Goal: Contribute content: Contribute content

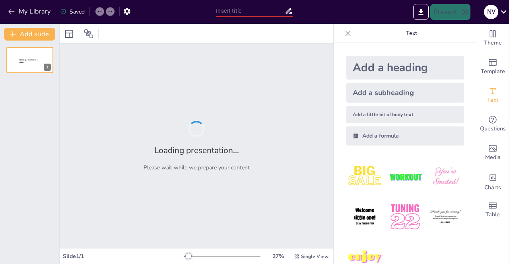
type input "Fortalezas y Debilidades en el Ministerio Pastoral: Un Diagnóstico Integral de …"
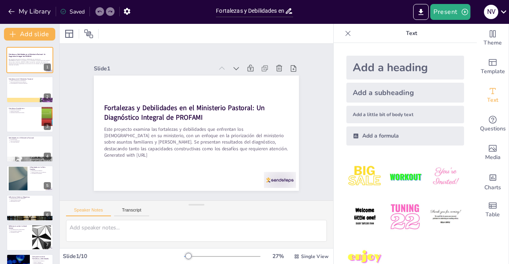
click at [469, 13] on button "Present" at bounding box center [450, 12] width 40 height 16
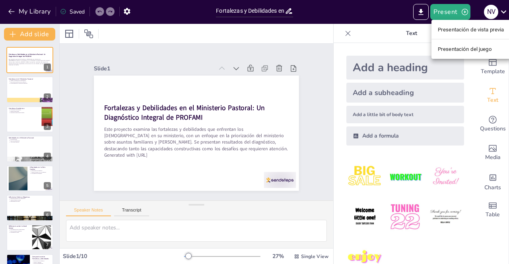
click at [473, 33] on font "Presentación de vista previa" at bounding box center [470, 29] width 66 height 8
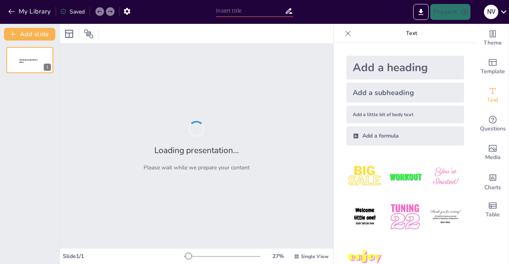
type input "Fortalezas y Debilidades en el Ministerio Pastoral: Un Diagnóstico Integral de …"
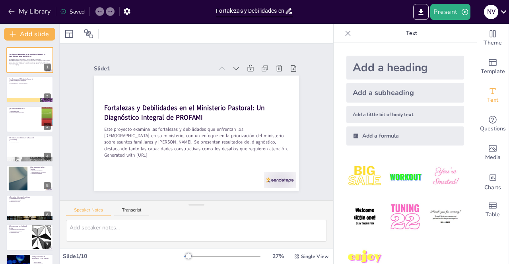
click at [26, 91] on div at bounding box center [29, 89] width 47 height 26
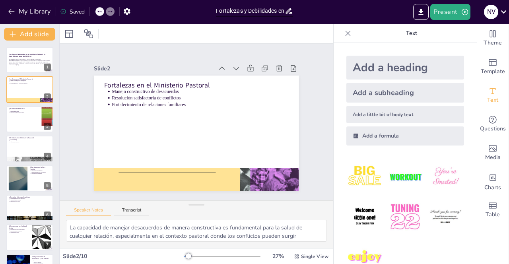
click at [19, 127] on div at bounding box center [29, 119] width 47 height 26
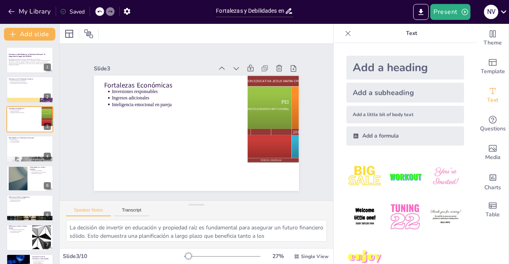
click at [18, 148] on div at bounding box center [29, 148] width 47 height 26
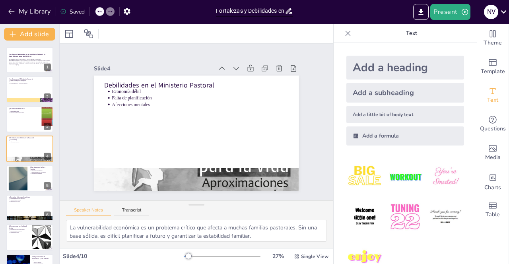
click at [19, 180] on div at bounding box center [18, 178] width 42 height 24
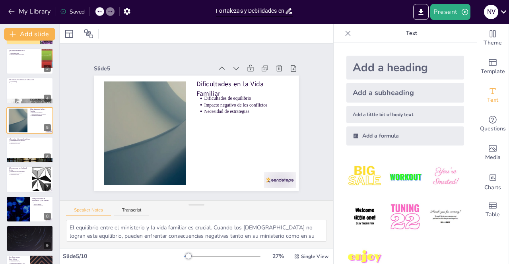
scroll to position [82, 0]
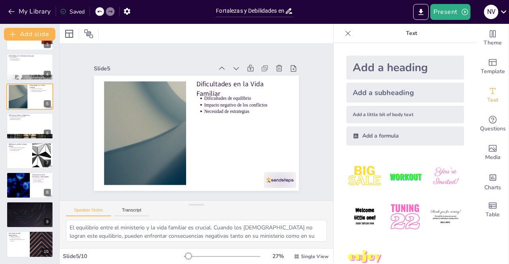
click at [24, 242] on div at bounding box center [29, 244] width 47 height 26
type textarea "La resiliencia en el liderazgo pastoral es una fortaleza que permite a los [DEM…"
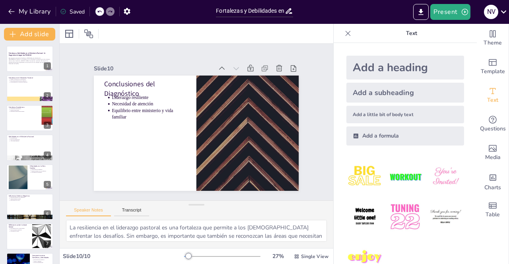
scroll to position [0, 0]
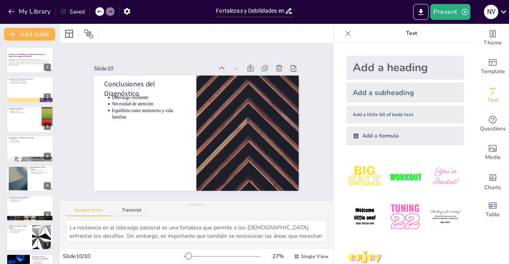
click at [423, 13] on icon "Export to PowerPoint" at bounding box center [420, 12] width 8 height 8
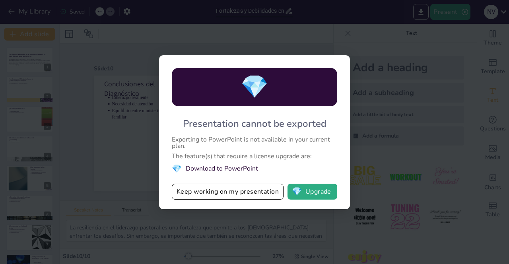
click at [215, 193] on button "Keep working on my presentation" at bounding box center [228, 192] width 112 height 16
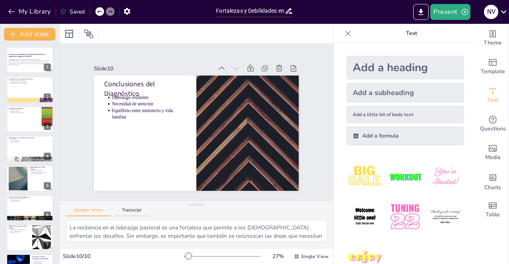
click at [506, 15] on icon at bounding box center [503, 11] width 11 height 11
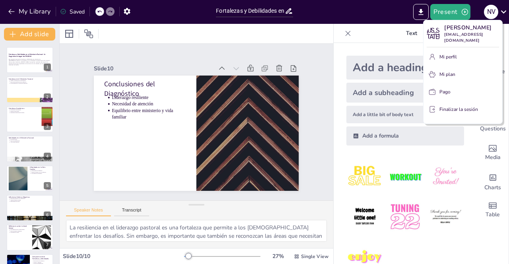
click at [506, 11] on div at bounding box center [254, 132] width 509 height 264
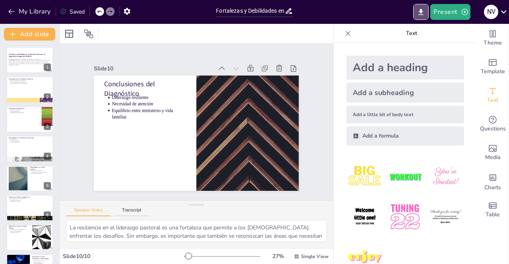
click at [424, 12] on icon "Export to PowerPoint" at bounding box center [420, 12] width 8 height 8
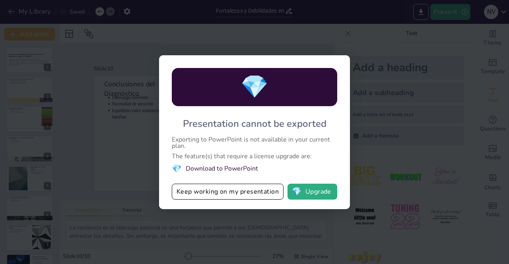
click at [239, 190] on button "Keep working on my presentation" at bounding box center [228, 192] width 112 height 16
